Goal: Task Accomplishment & Management: Manage account settings

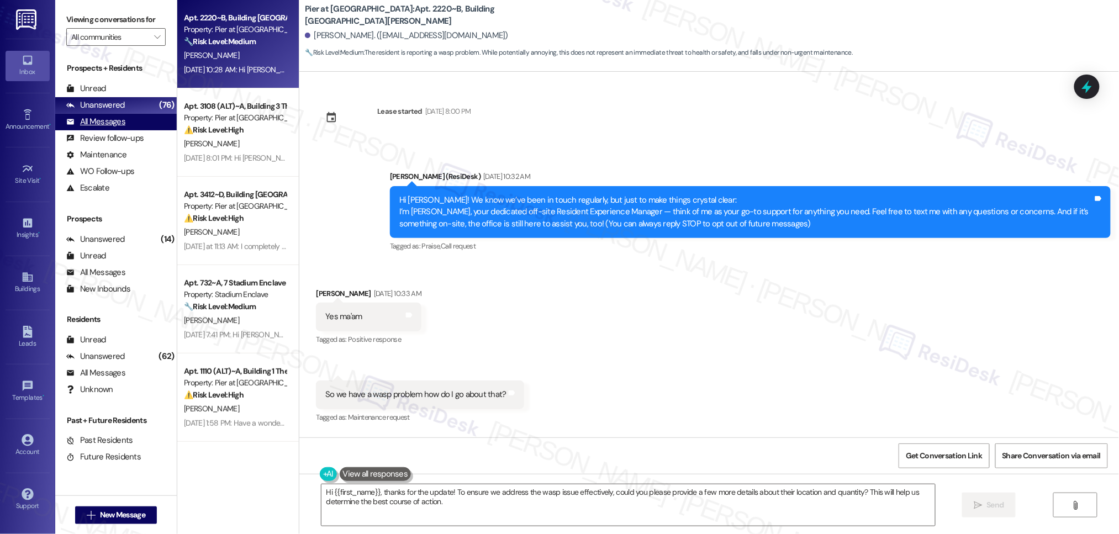
scroll to position [367, 0]
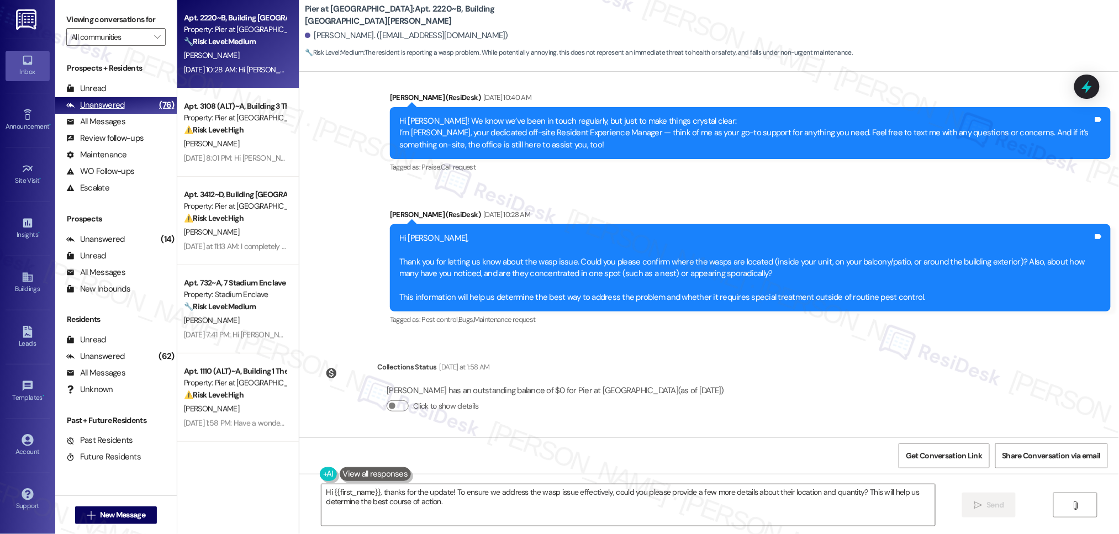
click at [109, 97] on div "Unanswered (76)" at bounding box center [115, 105] width 121 height 17
click at [107, 97] on div "Unanswered (76)" at bounding box center [115, 105] width 121 height 17
click at [107, 96] on div "Unread (0)" at bounding box center [115, 89] width 121 height 17
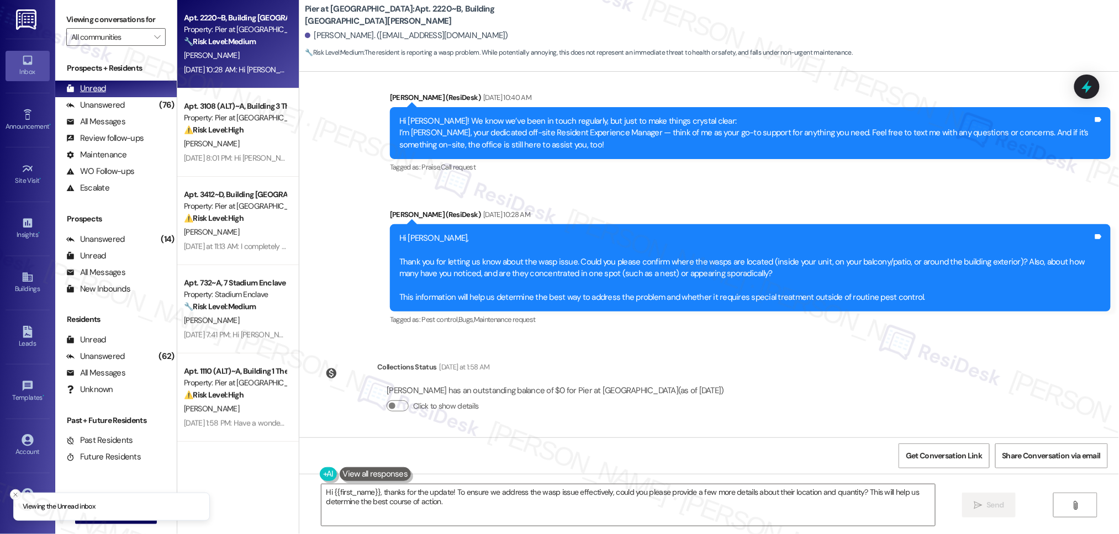
click at [107, 95] on div "Unread (0)" at bounding box center [115, 89] width 121 height 17
click at [107, 93] on div "Unread (0)" at bounding box center [115, 89] width 121 height 17
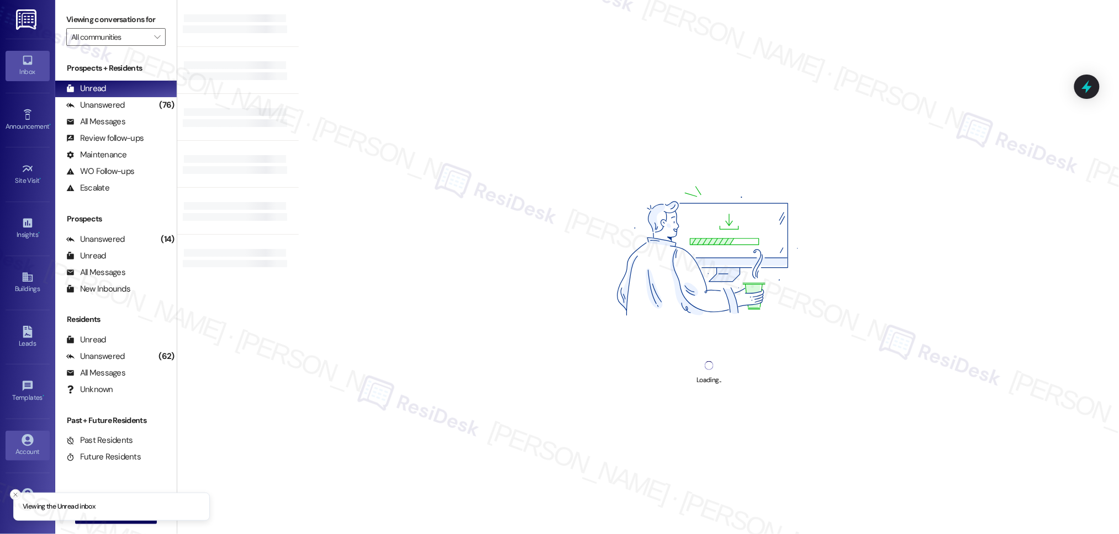
click at [27, 448] on div "Account" at bounding box center [27, 451] width 55 height 11
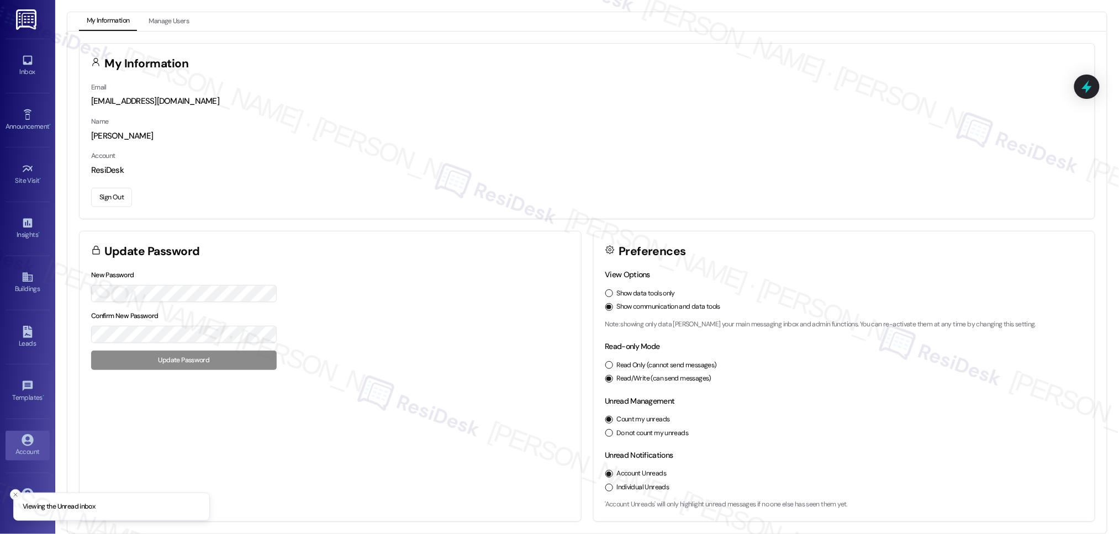
click at [115, 202] on button "Sign Out" at bounding box center [111, 197] width 41 height 19
drag, startPoint x: 116, startPoint y: 201, endPoint x: 127, endPoint y: 204, distance: 11.5
click at [116, 200] on button "Sign Out" at bounding box center [111, 197] width 41 height 19
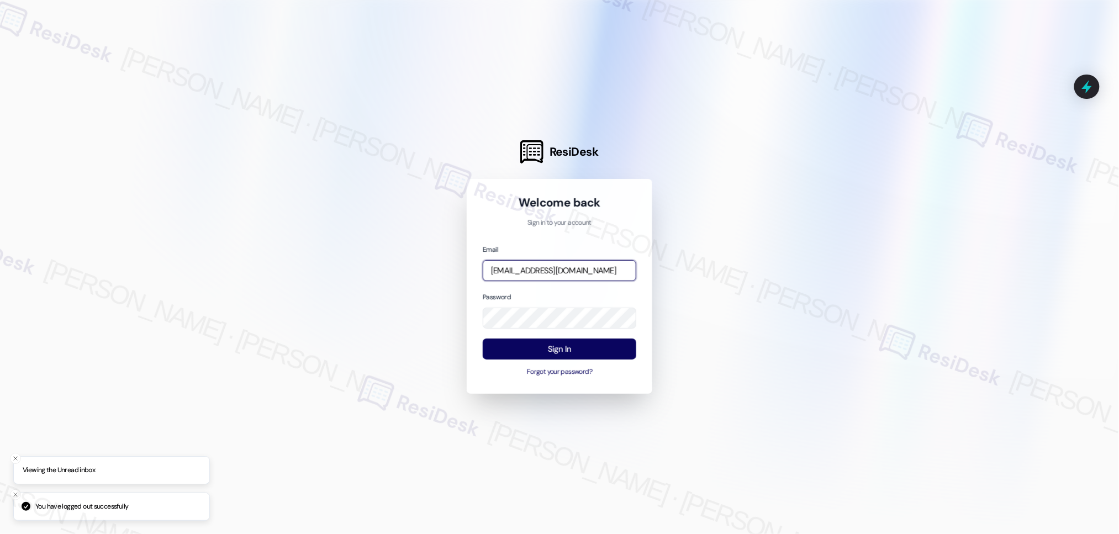
click at [551, 267] on input "[EMAIL_ADDRESS][DOMAIN_NAME]" at bounding box center [560, 271] width 154 height 22
type input "automated-surveys-affinity_[DOMAIN_NAME]@affinity_[DOMAIN_NAME]"
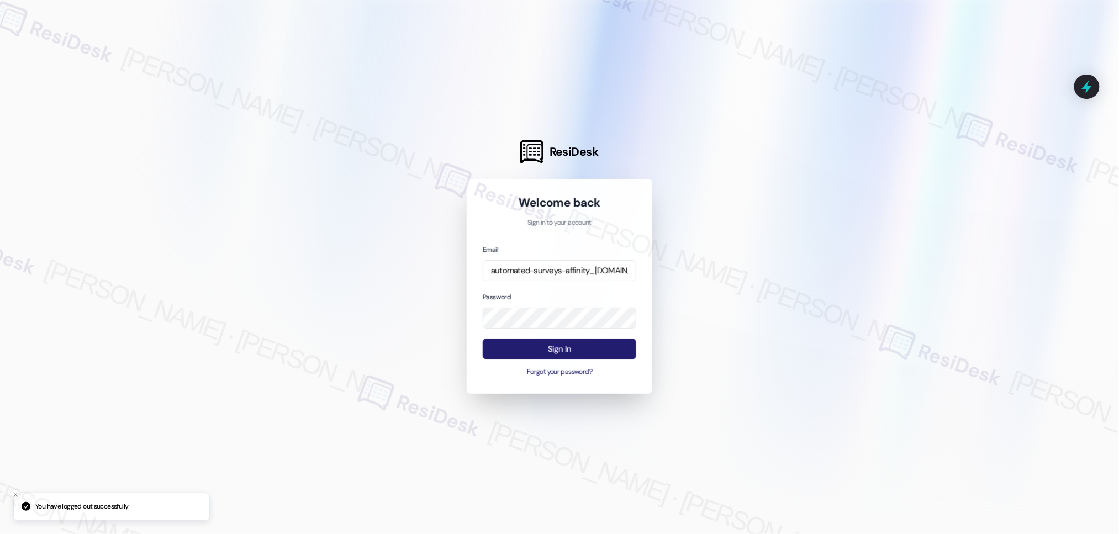
click at [589, 351] on button "Sign In" at bounding box center [560, 349] width 154 height 22
click at [590, 348] on button "Sign In" at bounding box center [560, 349] width 154 height 22
click at [590, 350] on button "Sign In" at bounding box center [560, 349] width 154 height 22
click at [591, 350] on button "Sign In" at bounding box center [560, 349] width 154 height 22
